Goal: Information Seeking & Learning: Learn about a topic

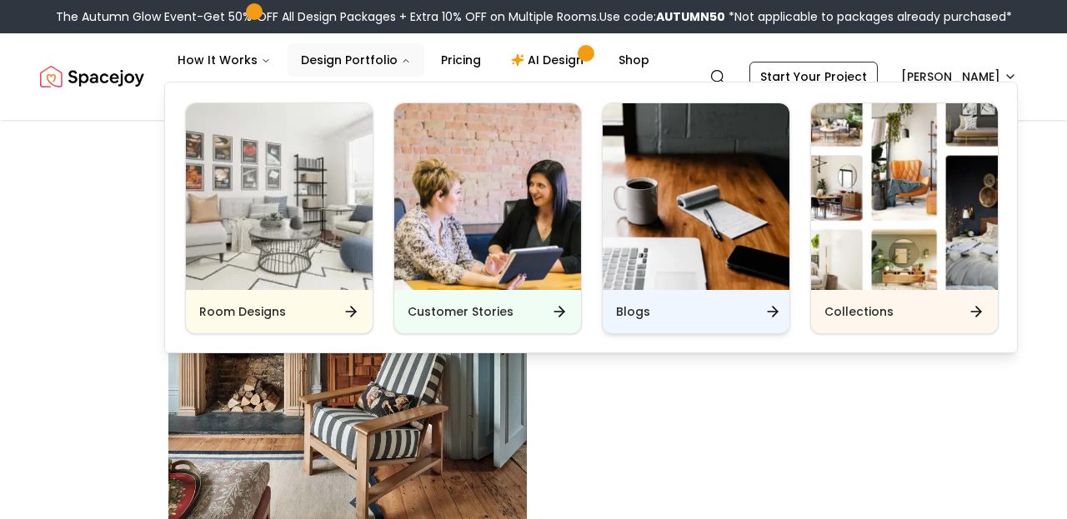
click at [693, 294] on div "Blogs" at bounding box center [696, 311] width 187 height 43
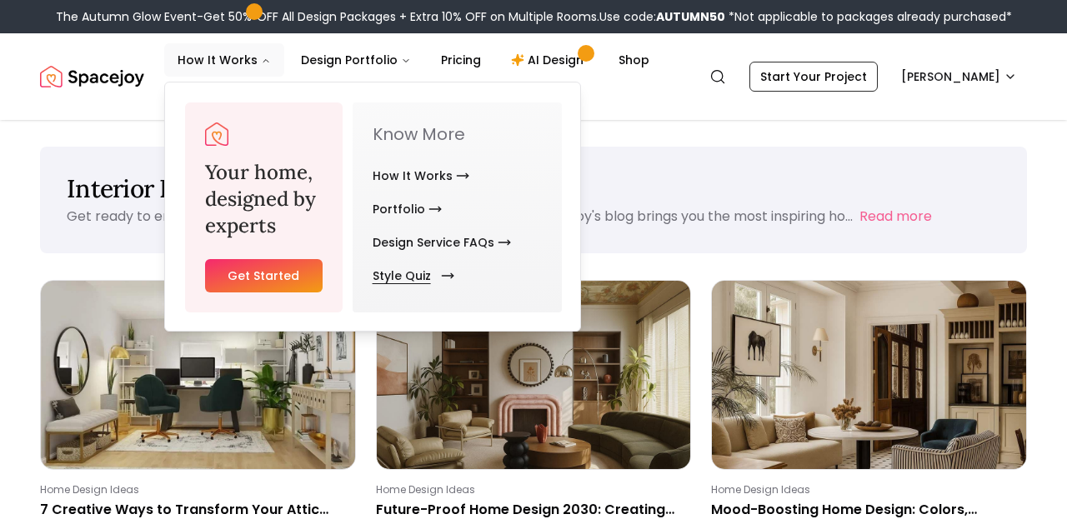
click at [429, 282] on link "Style Quiz" at bounding box center [410, 275] width 75 height 33
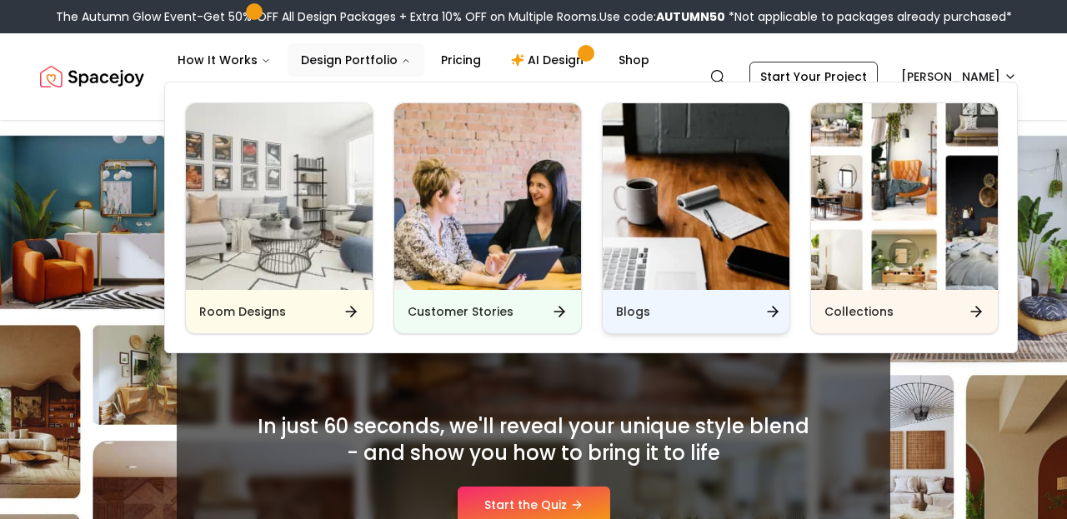
click at [723, 317] on div "Blogs" at bounding box center [696, 311] width 187 height 43
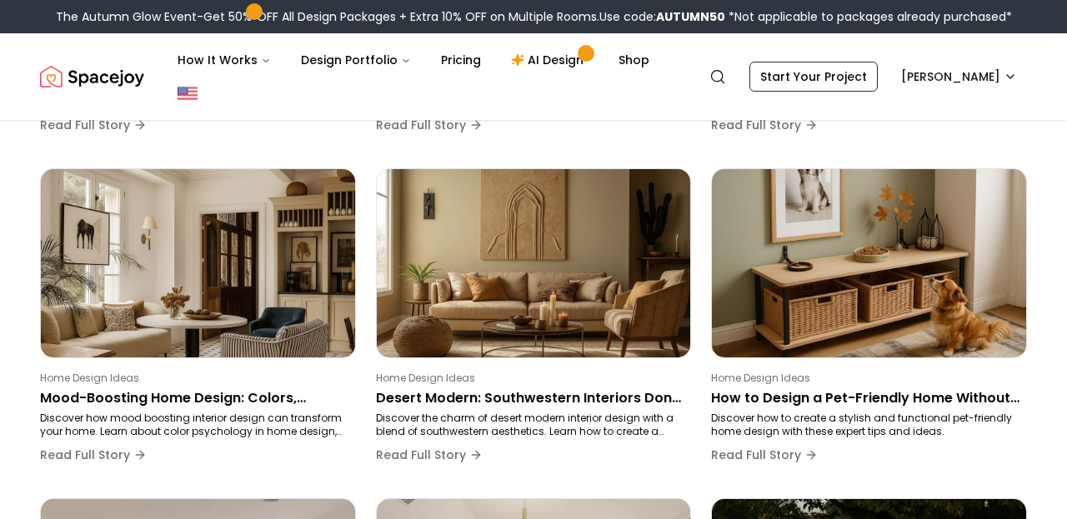
scroll to position [492, 0]
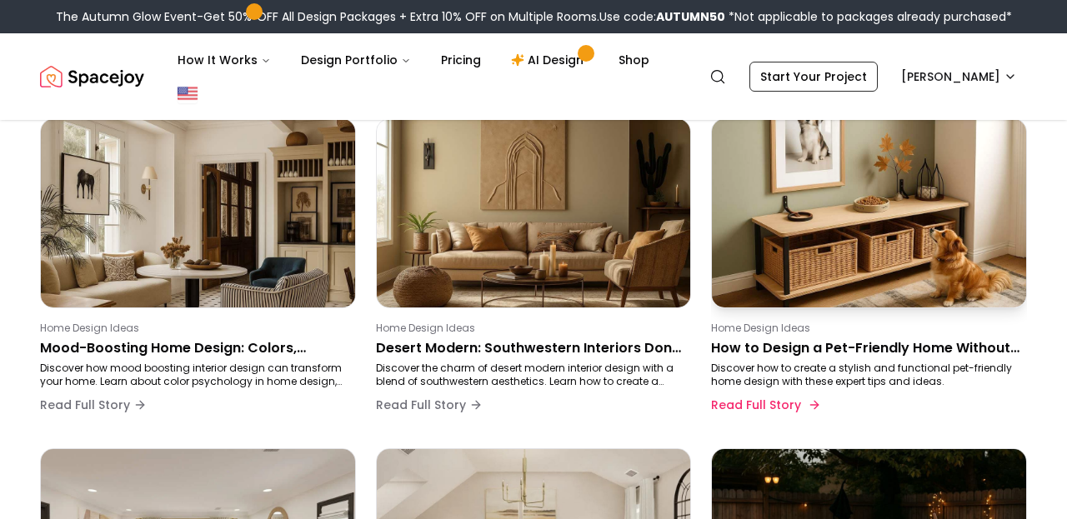
click at [736, 343] on p "How to Design a Pet-Friendly Home Without Compromising Style" at bounding box center [865, 348] width 309 height 20
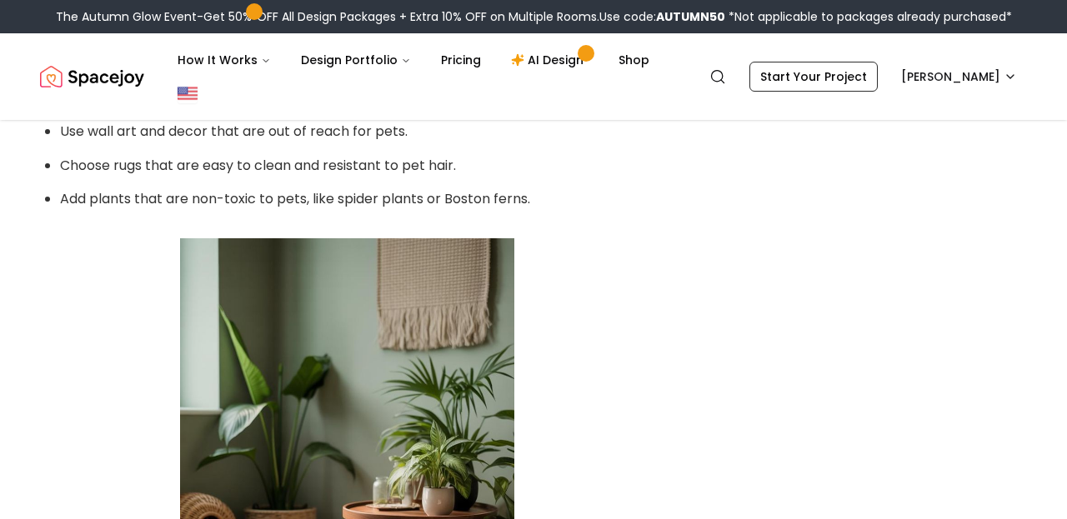
scroll to position [2477, 0]
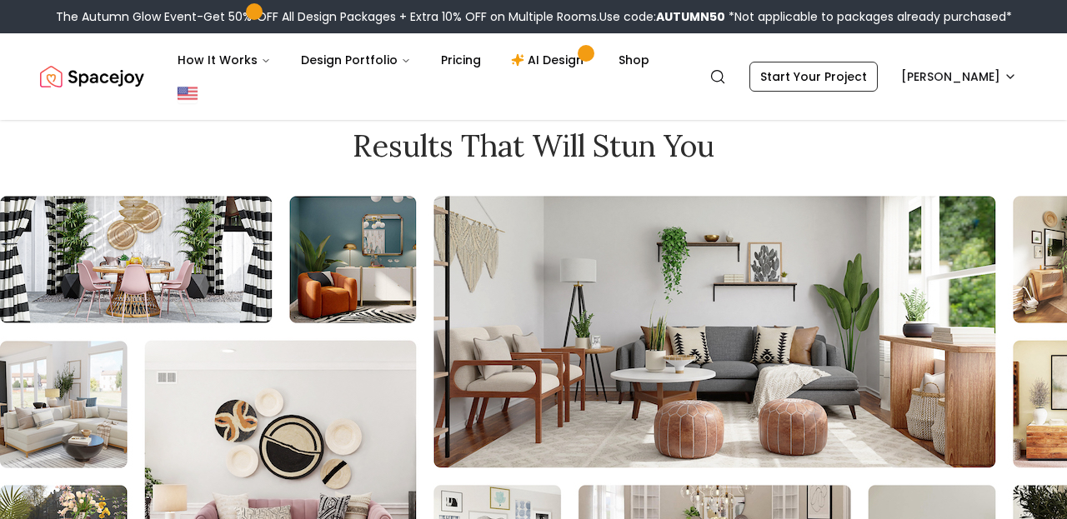
scroll to position [492, 0]
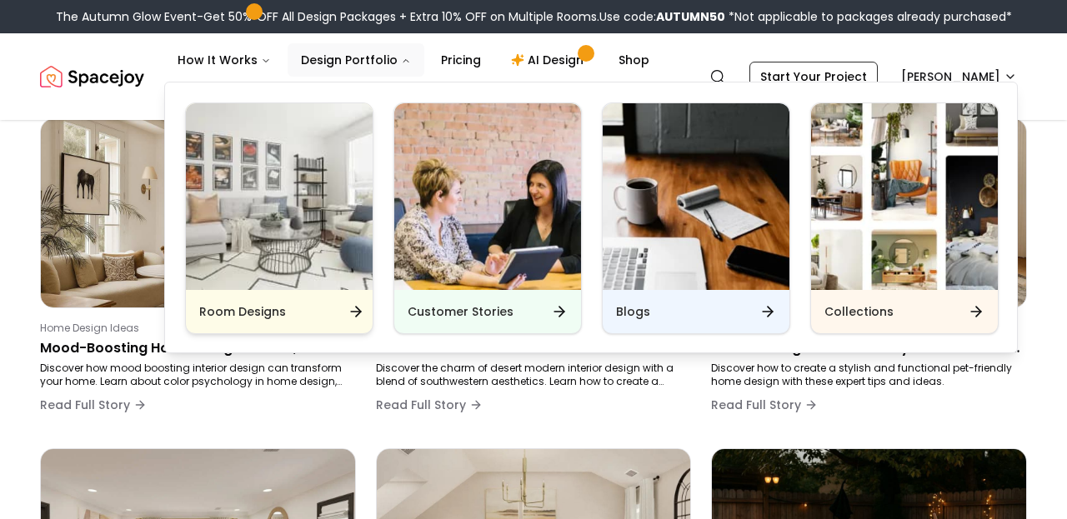
click at [307, 273] on img "Main" at bounding box center [279, 196] width 187 height 187
click at [98, 78] on img "Spacejoy" at bounding box center [92, 76] width 104 height 33
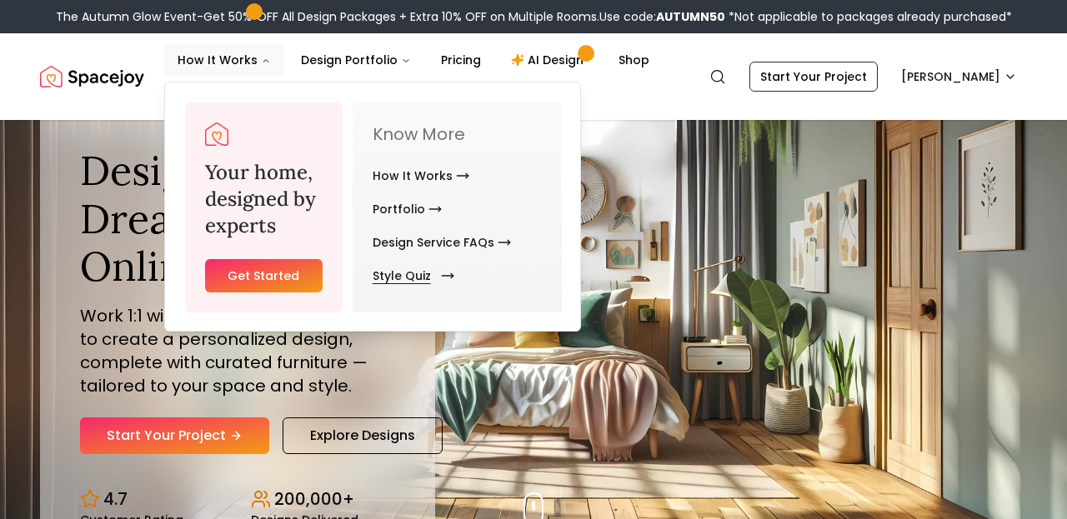
click at [408, 270] on link "Style Quiz" at bounding box center [410, 275] width 75 height 33
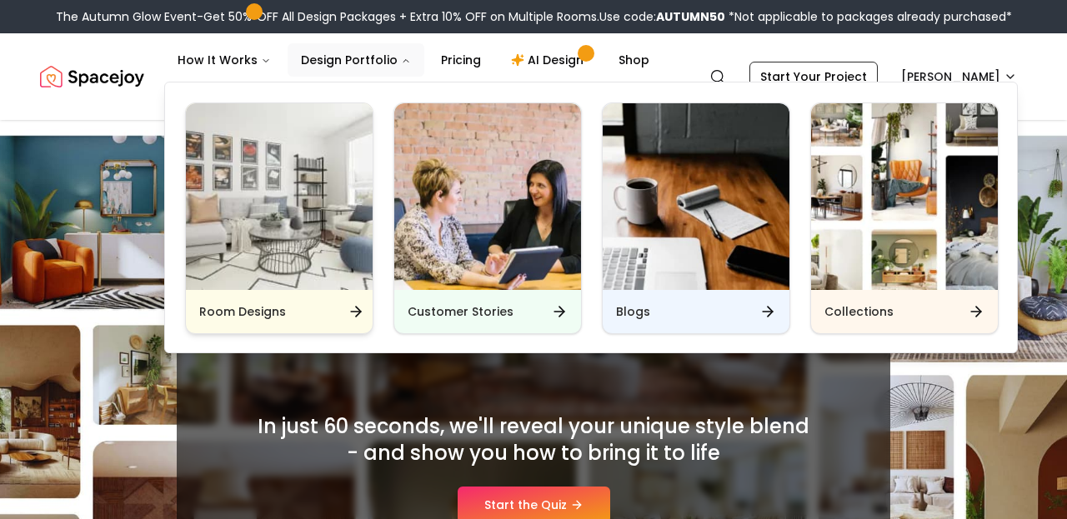
click at [295, 304] on div "Room Designs" at bounding box center [279, 311] width 187 height 43
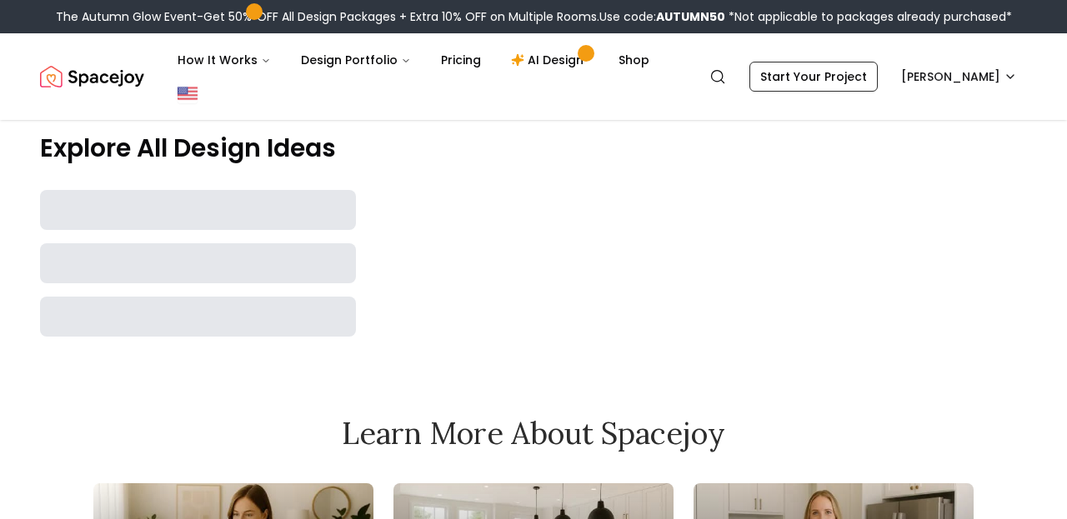
scroll to position [579, 0]
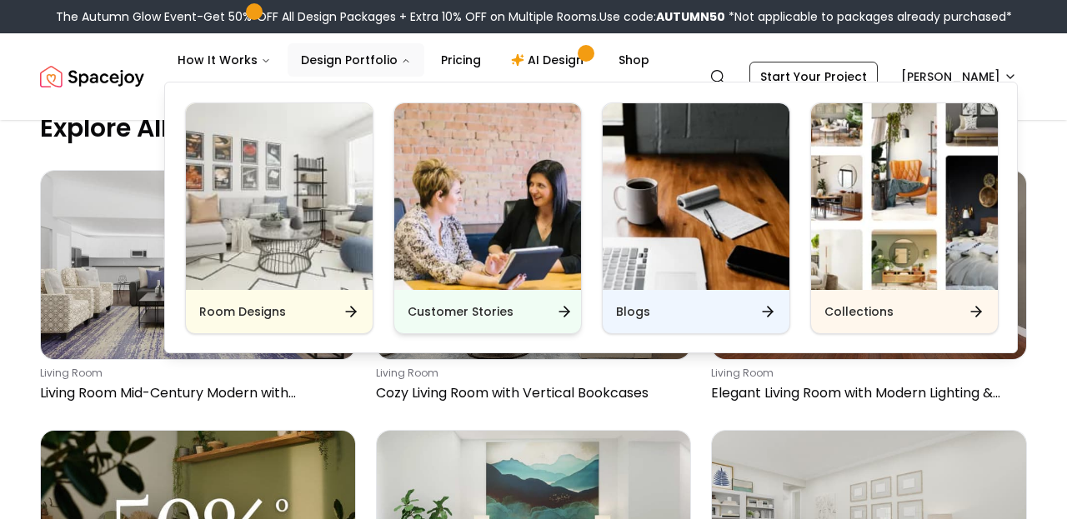
click at [527, 298] on div "Customer Stories" at bounding box center [487, 311] width 187 height 43
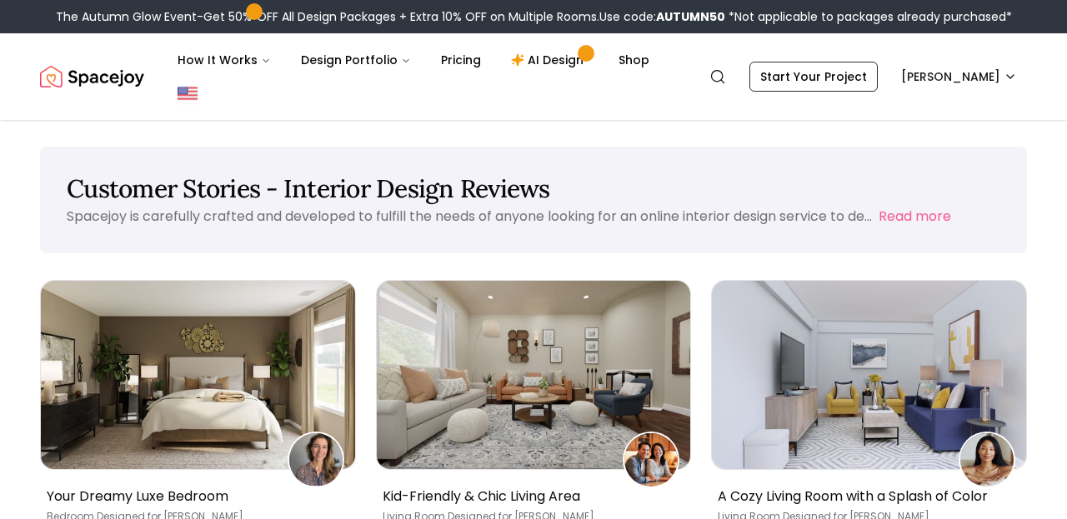
click at [107, 83] on img "Spacejoy" at bounding box center [92, 76] width 104 height 33
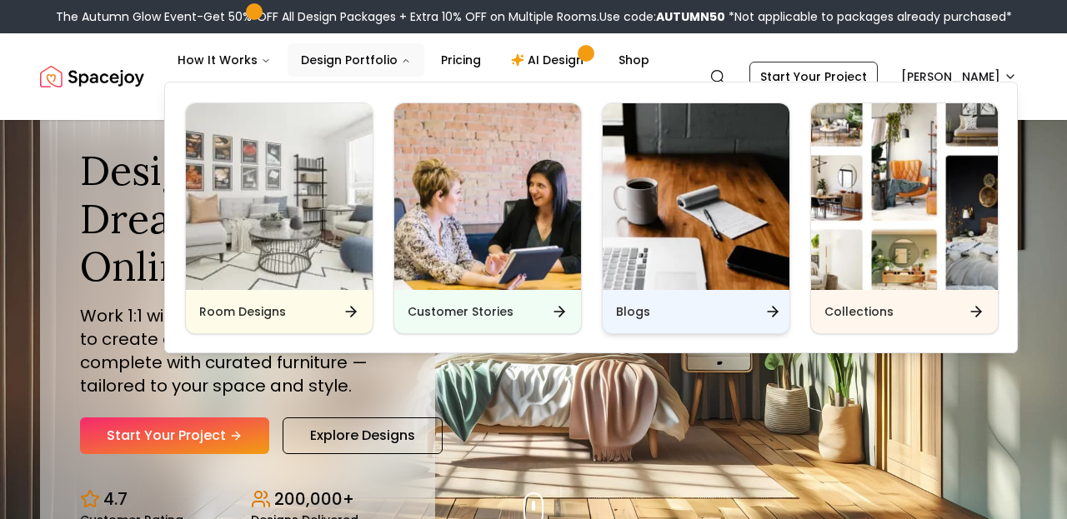
click at [649, 296] on div "Blogs" at bounding box center [696, 311] width 187 height 43
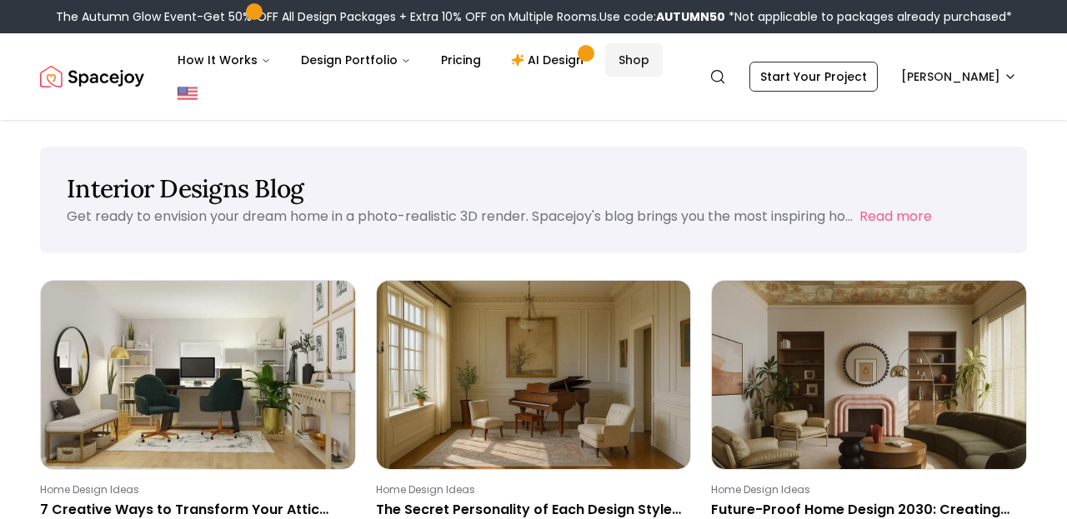
click at [613, 63] on link "Shop" at bounding box center [634, 59] width 58 height 33
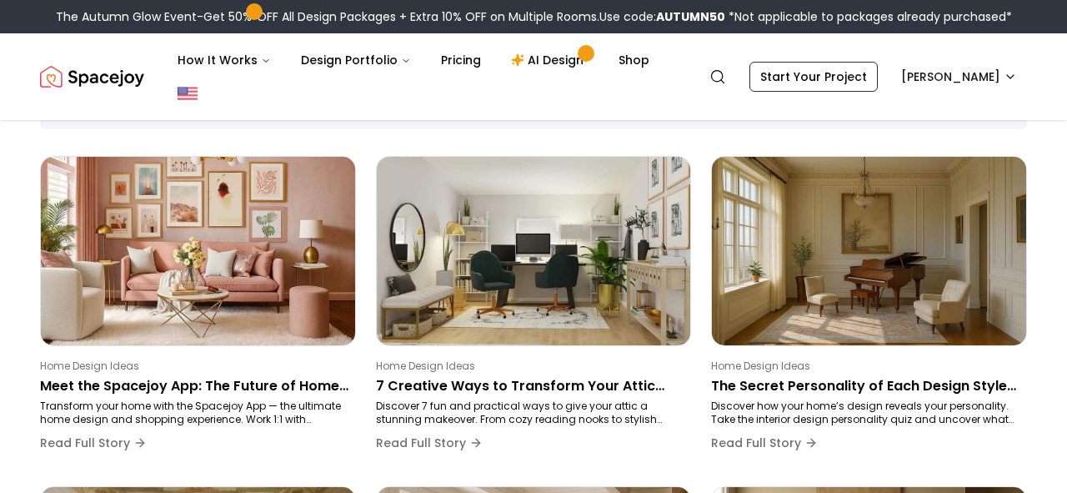
scroll to position [181, 0]
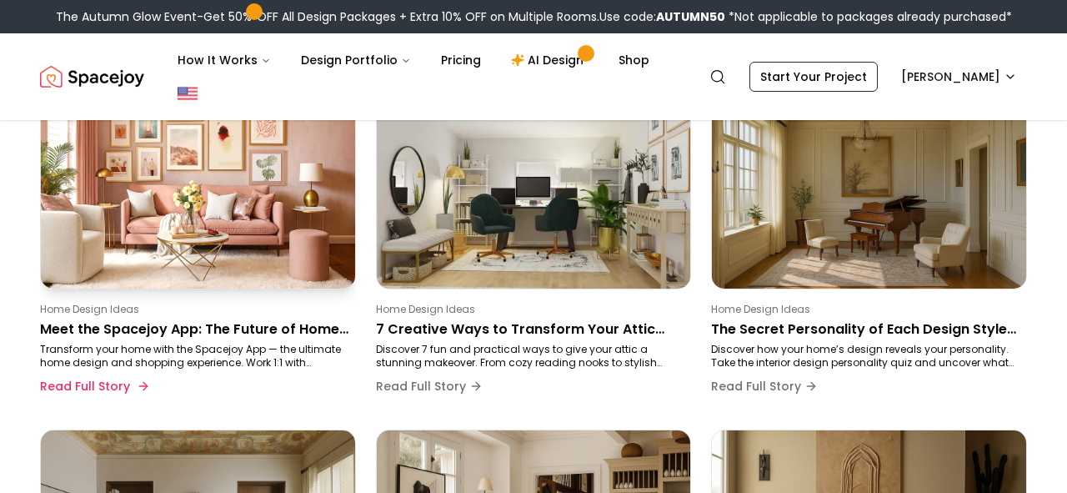
click at [253, 334] on p "Meet the Spacejoy App: The Future of Home Design Is in Your Hands" at bounding box center [194, 329] width 309 height 20
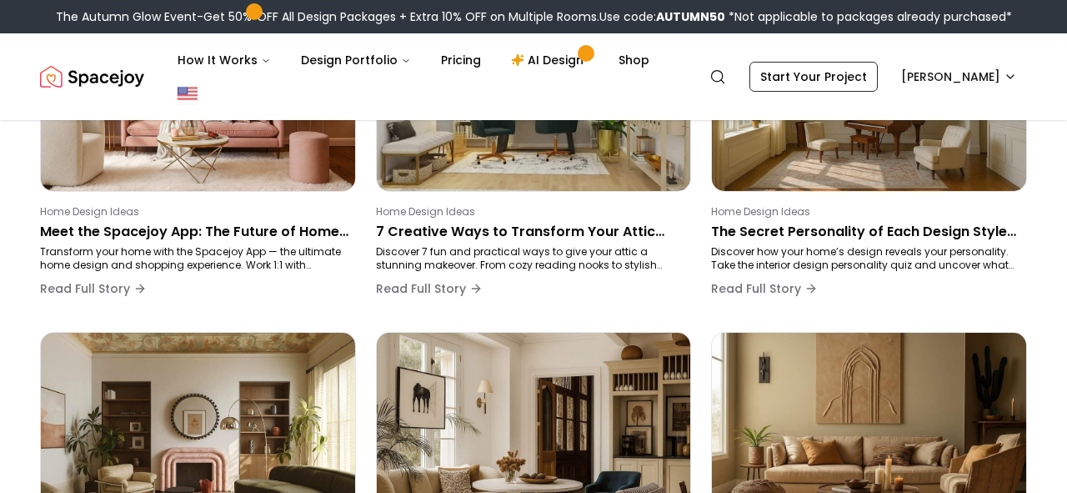
scroll to position [325, 0]
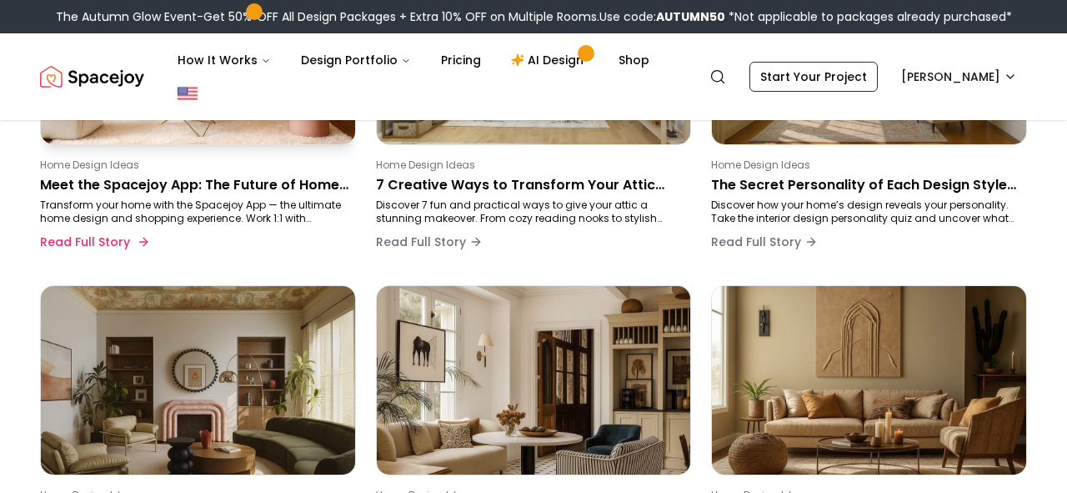
click at [97, 259] on div "Home Design Ideas Meet the Spacejoy App: The Future of Home Design Is in Your H…" at bounding box center [198, 110] width 316 height 310
